Goal: Transaction & Acquisition: Purchase product/service

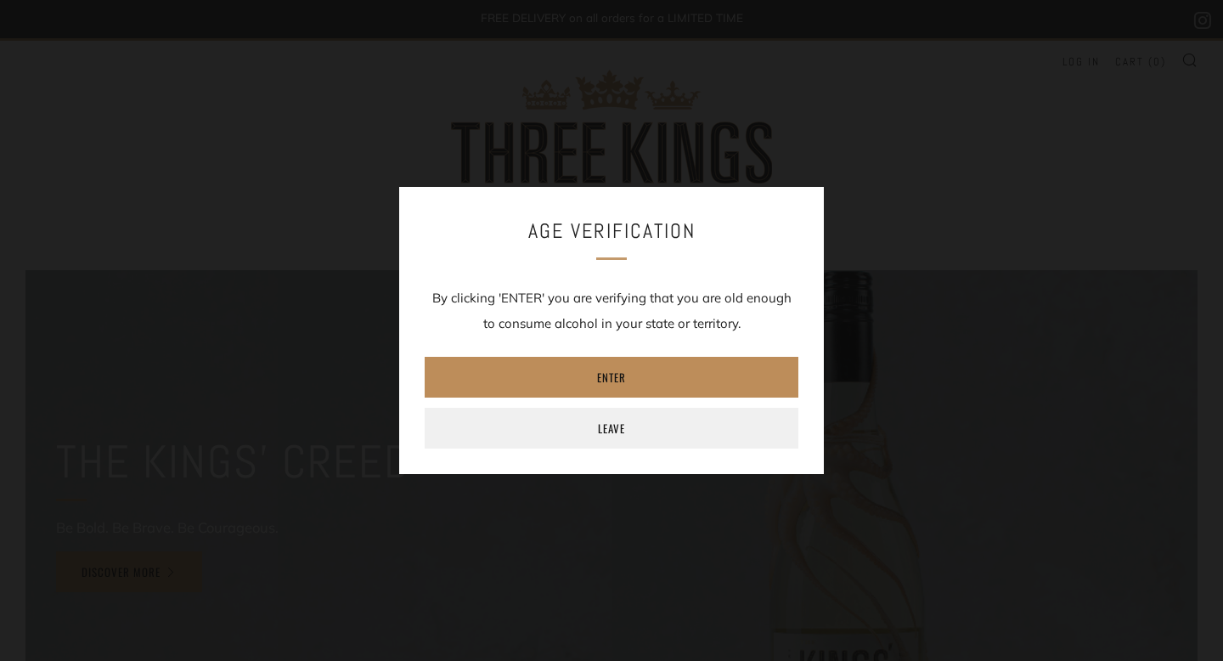
click at [616, 369] on link "Enter" at bounding box center [612, 377] width 374 height 41
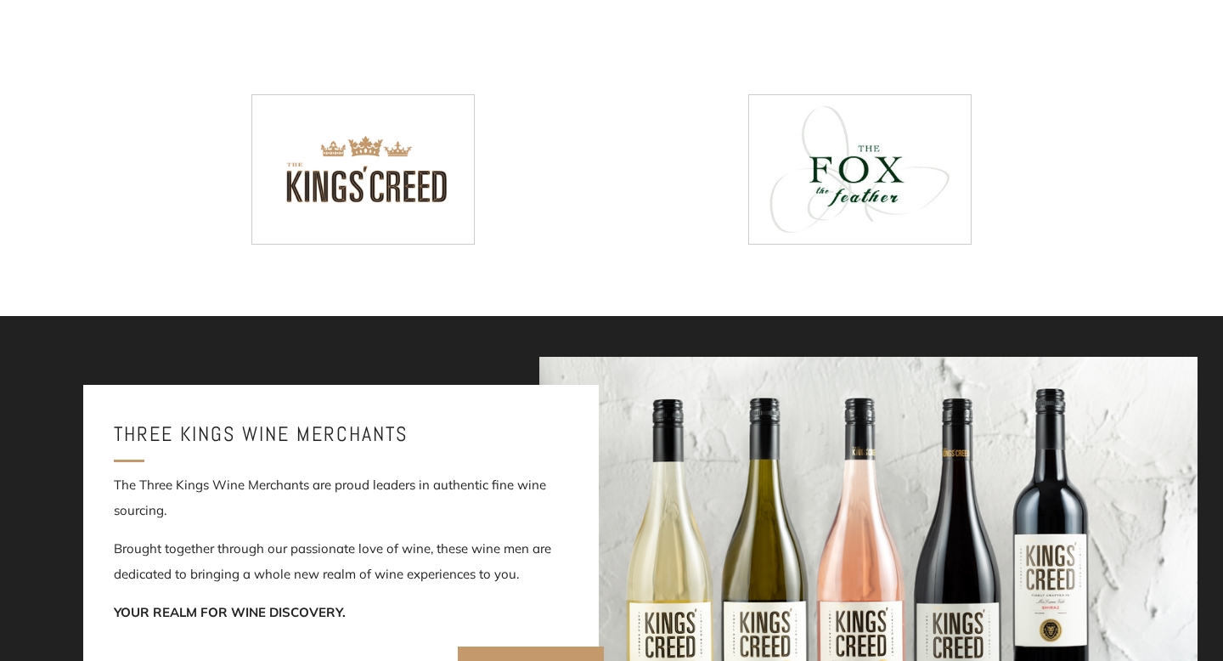
scroll to position [841, 0]
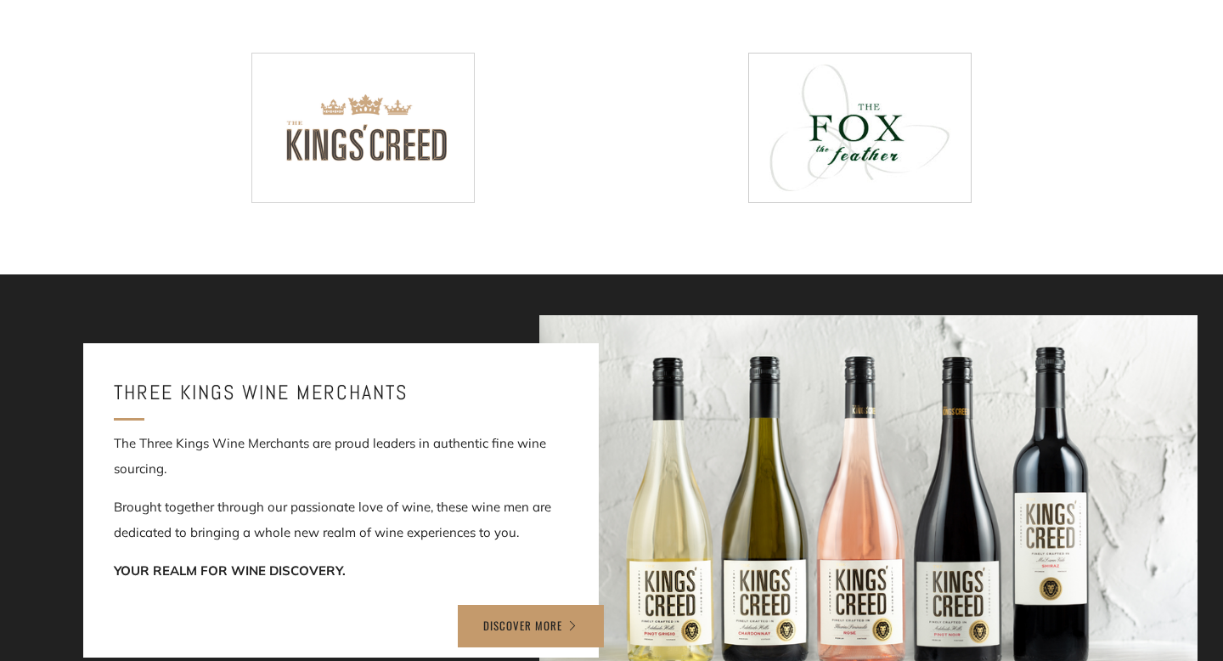
click at [407, 125] on img at bounding box center [363, 128] width 222 height 148
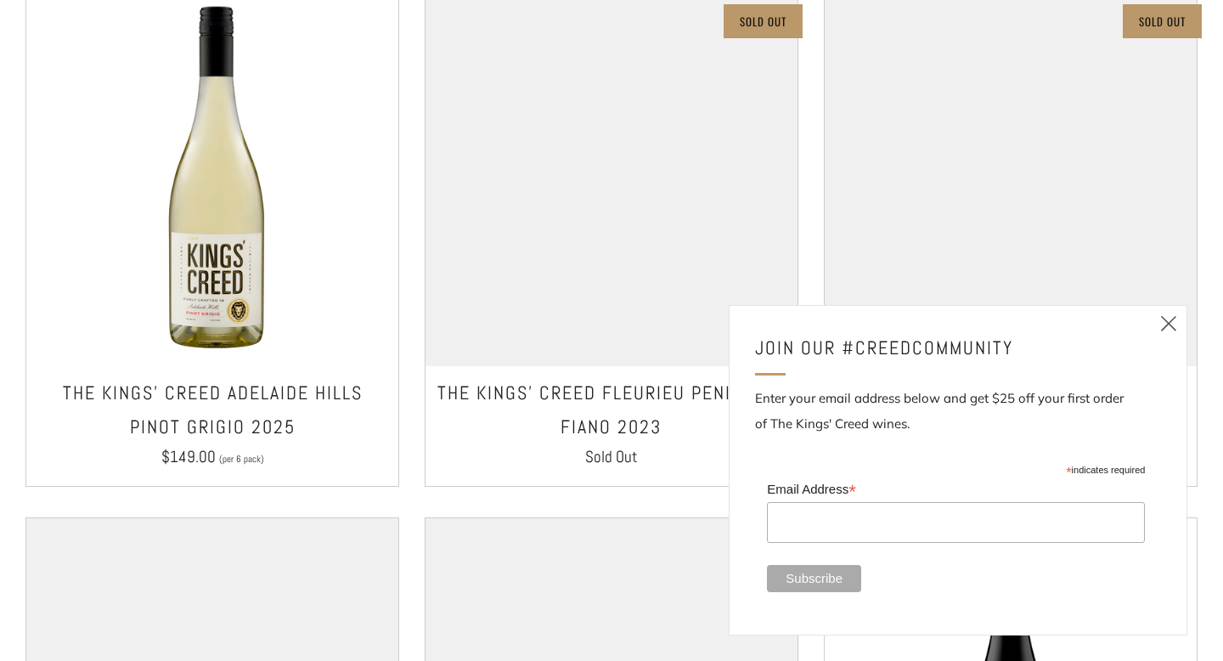
scroll to position [985, 0]
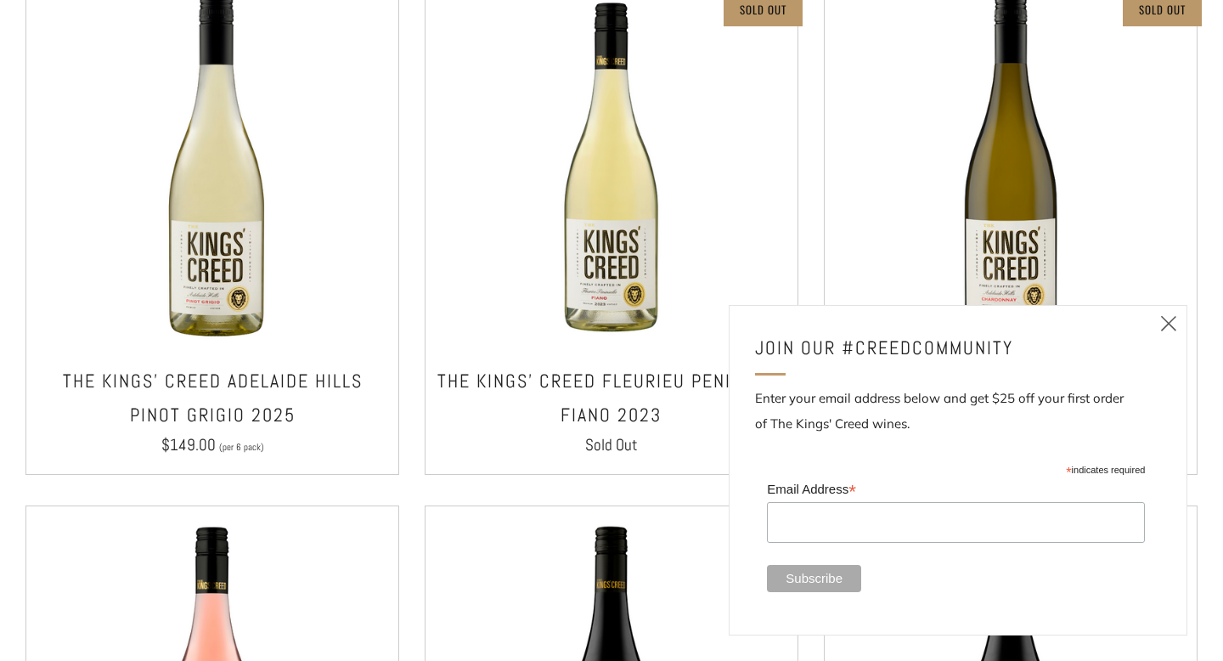
click at [1166, 326] on icon at bounding box center [1169, 323] width 20 height 21
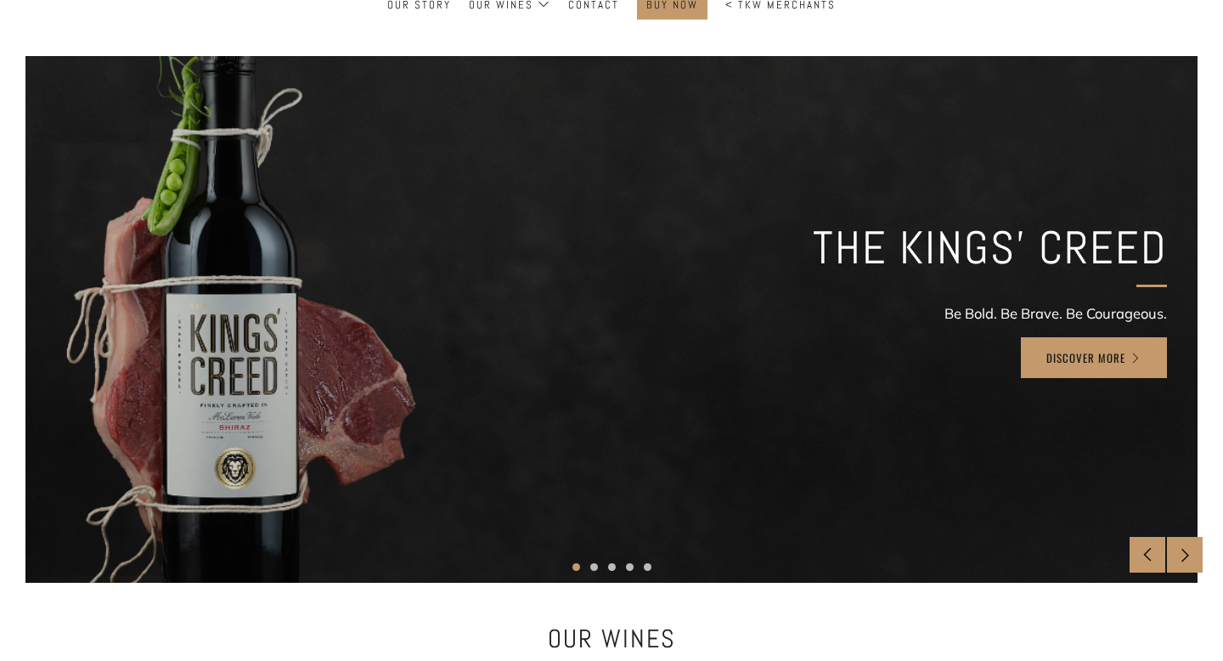
scroll to position [308, 0]
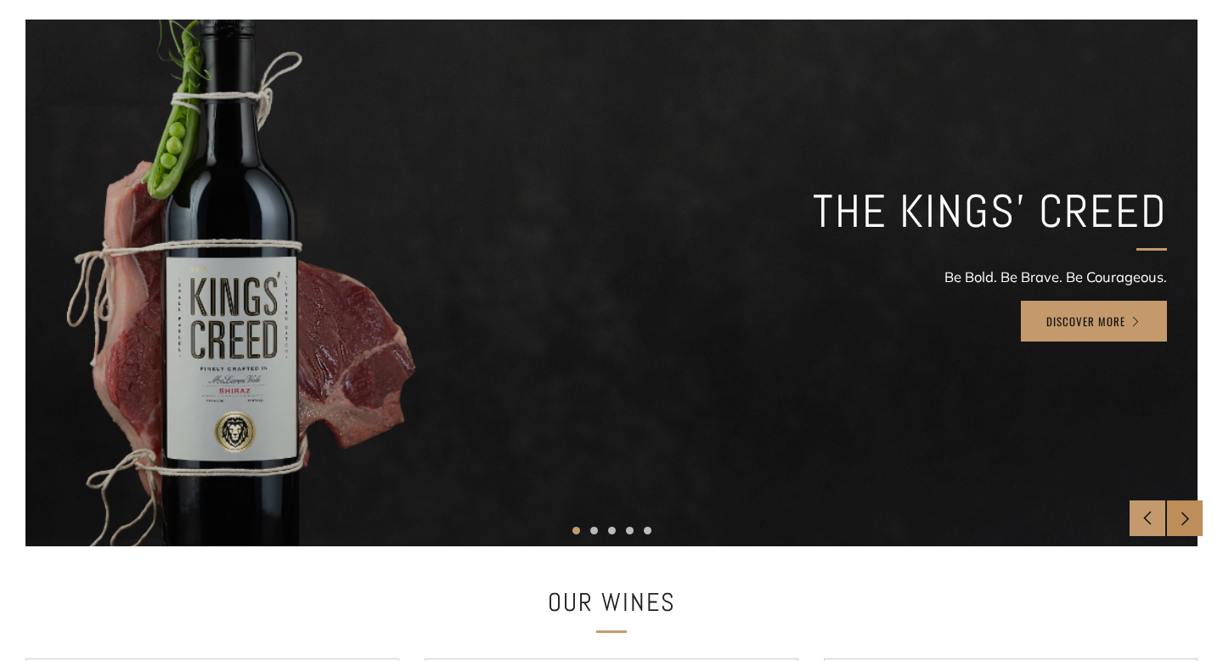
click at [1195, 516] on div at bounding box center [1185, 518] width 36 height 36
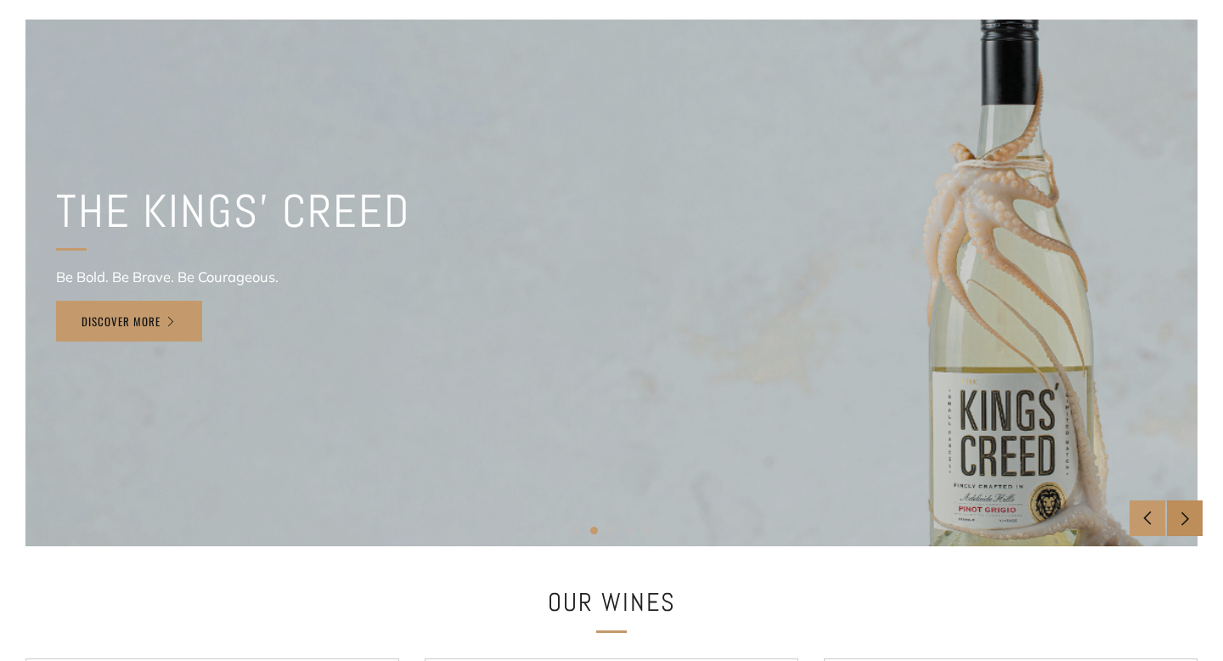
click at [1195, 517] on div at bounding box center [1185, 518] width 36 height 36
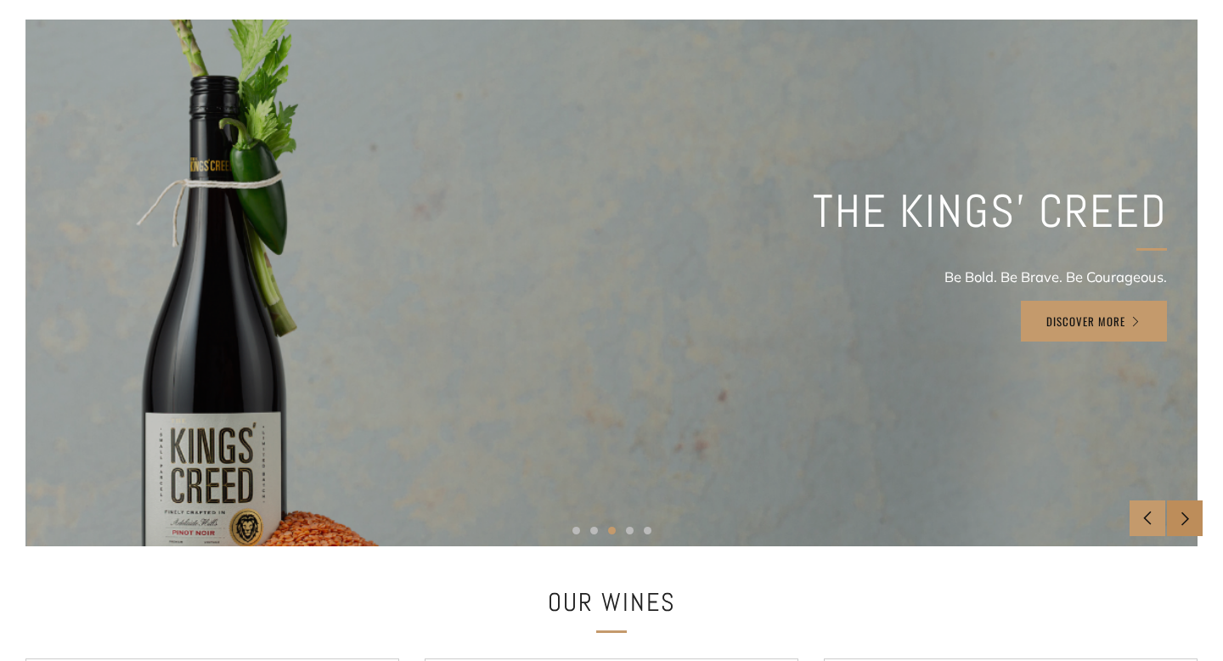
click at [1195, 519] on div at bounding box center [1185, 518] width 36 height 36
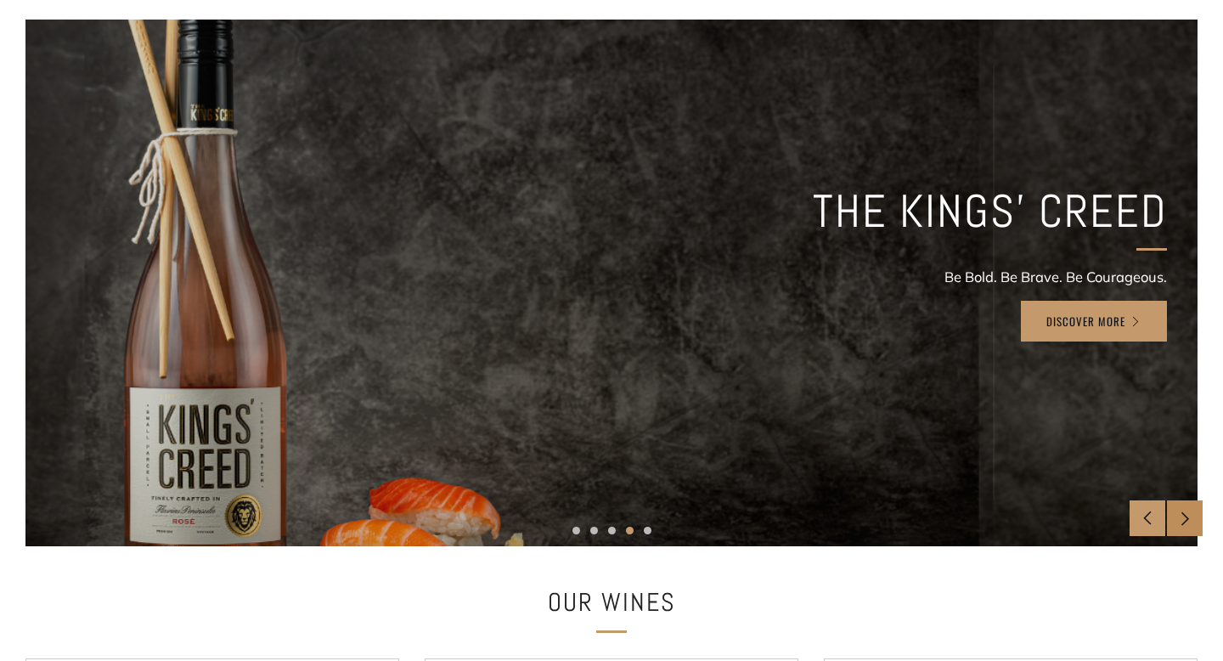
click at [1195, 519] on div at bounding box center [1185, 518] width 36 height 36
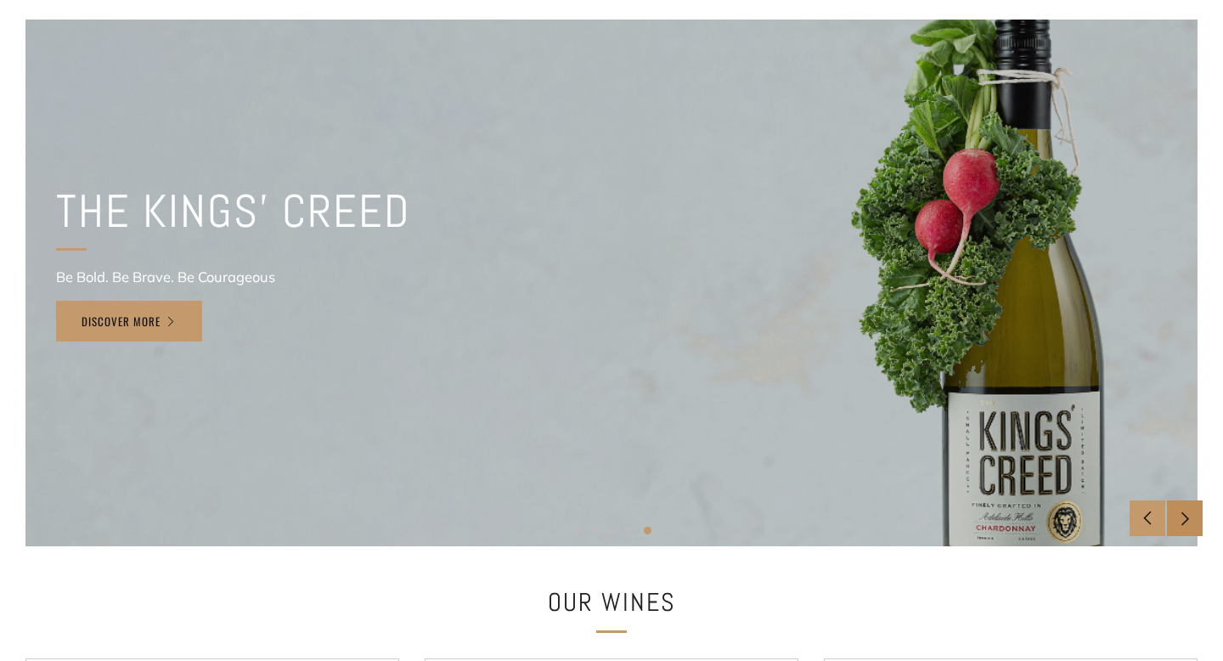
click at [1195, 520] on div at bounding box center [1185, 518] width 36 height 36
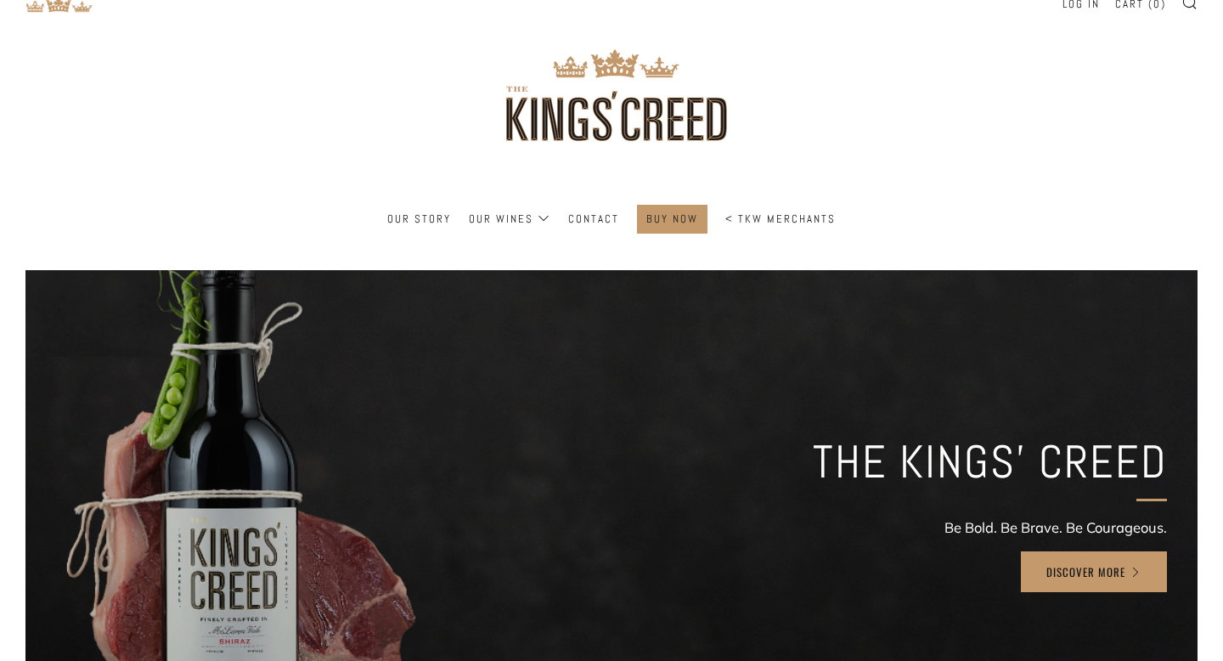
scroll to position [0, 0]
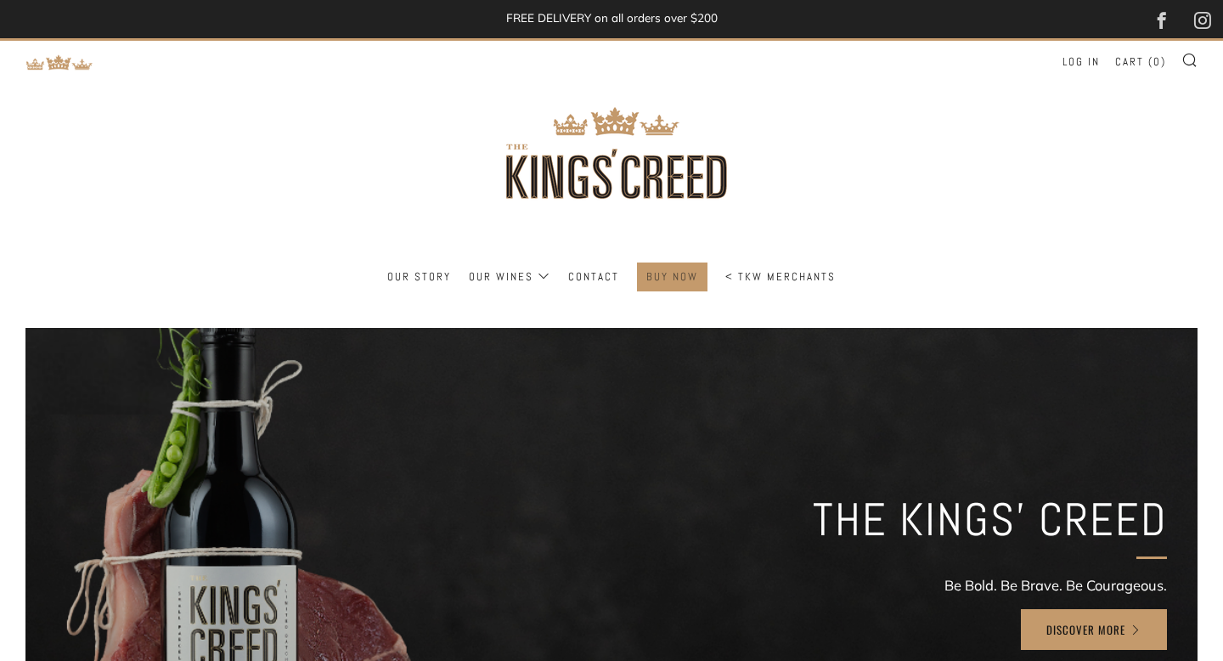
click at [653, 279] on link "BUY NOW" at bounding box center [672, 276] width 52 height 27
